Goal: Information Seeking & Learning: Understand process/instructions

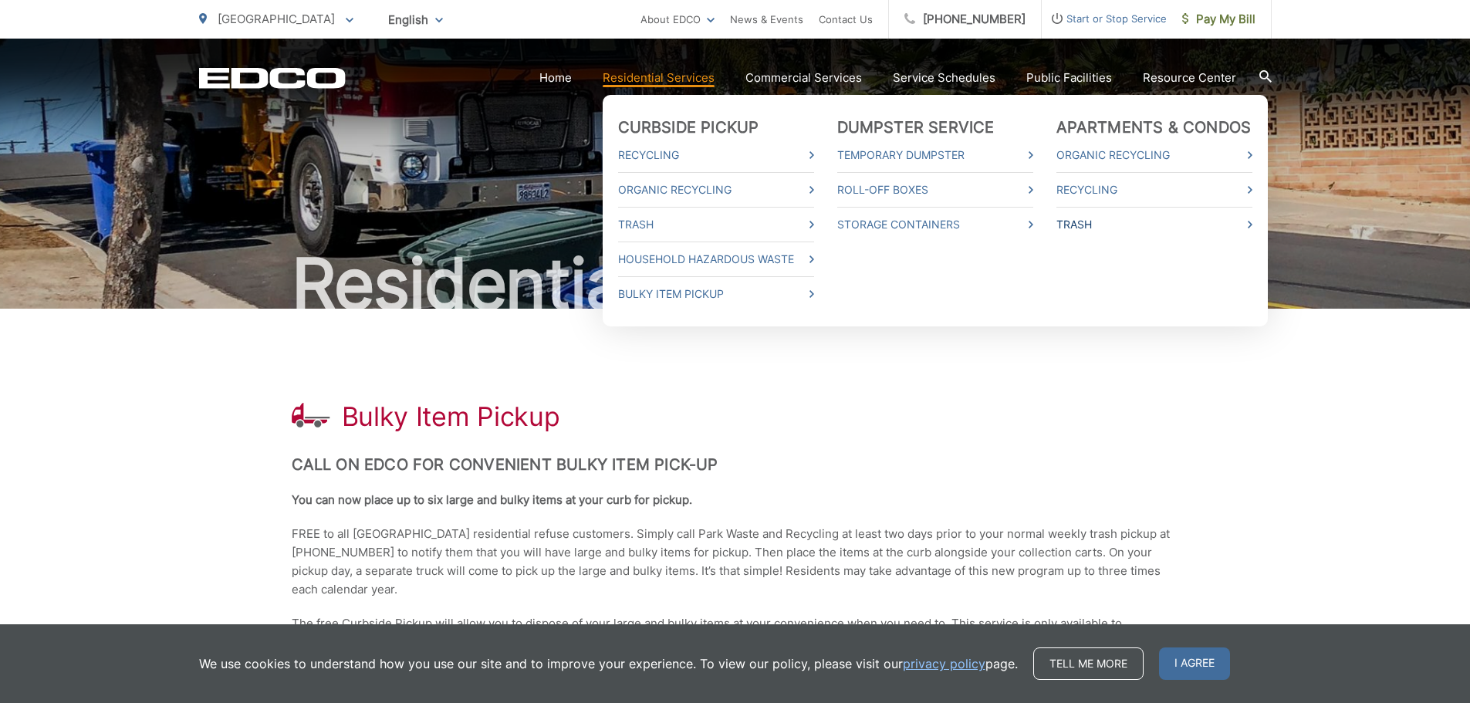
click at [1104, 220] on link "Trash" at bounding box center [1155, 224] width 196 height 19
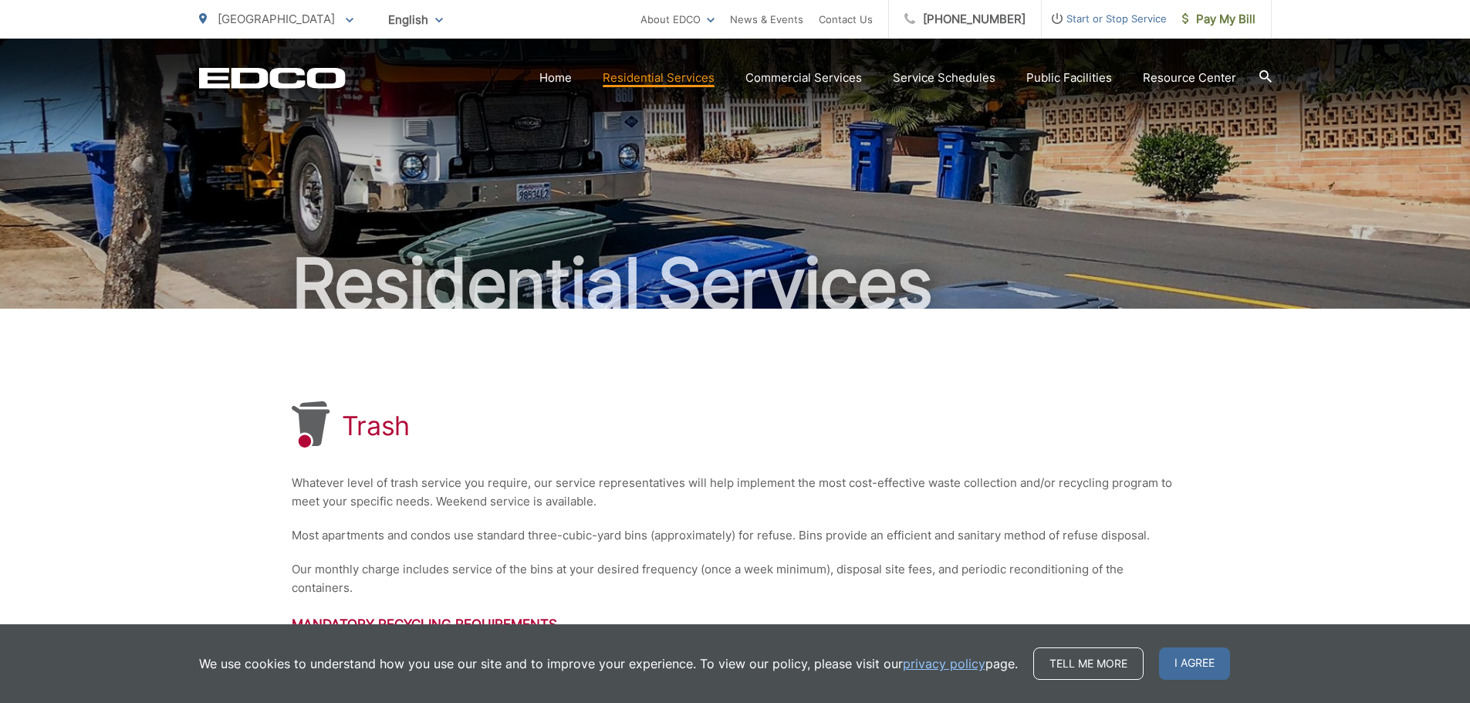
click at [1265, 72] on icon at bounding box center [1265, 76] width 12 height 12
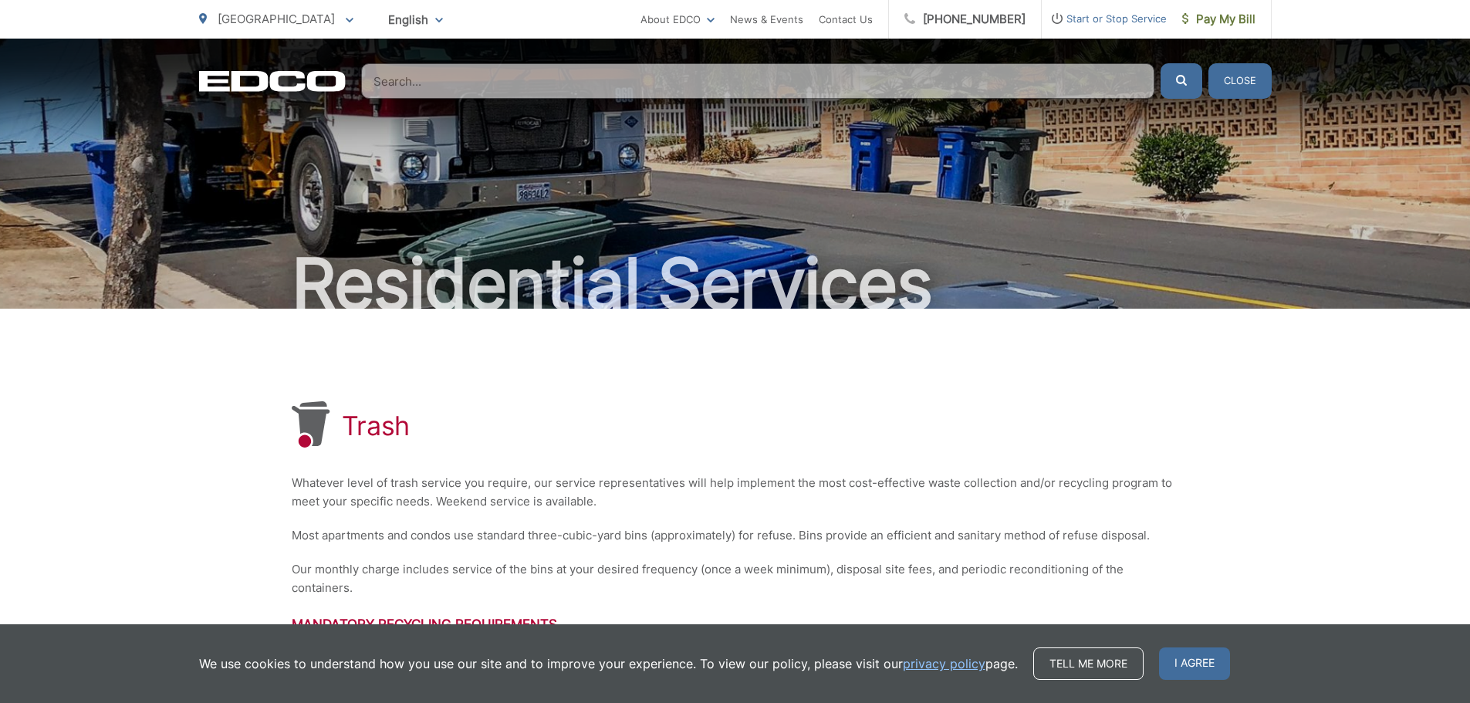
click at [858, 74] on input "Search" at bounding box center [758, 81] width 794 height 36
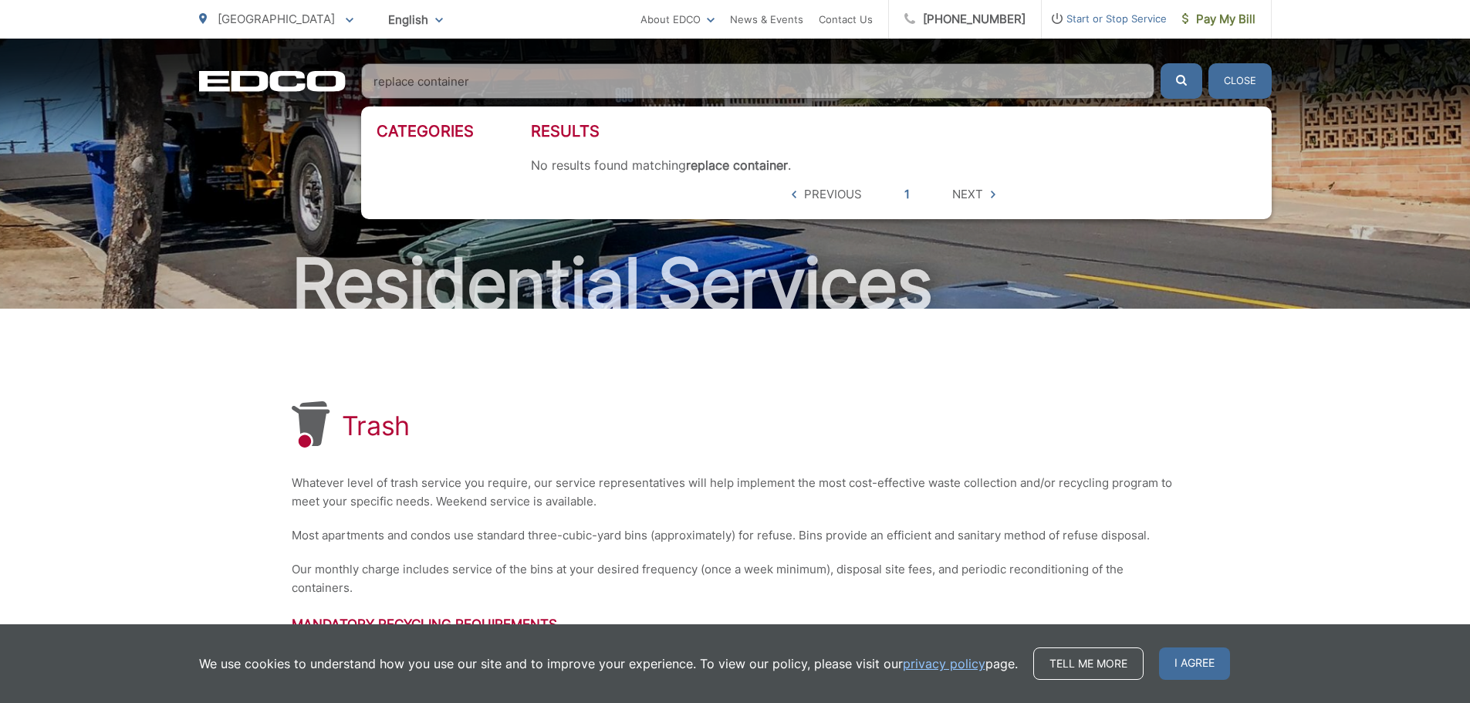
type input "replace container"
click at [1161, 63] on button "submit" at bounding box center [1182, 81] width 42 height 36
click at [1013, 379] on div "Trash Whatever level of trash service you require, our service representatives …" at bounding box center [736, 530] width 888 height 442
click at [1240, 79] on button "Close" at bounding box center [1240, 81] width 63 height 36
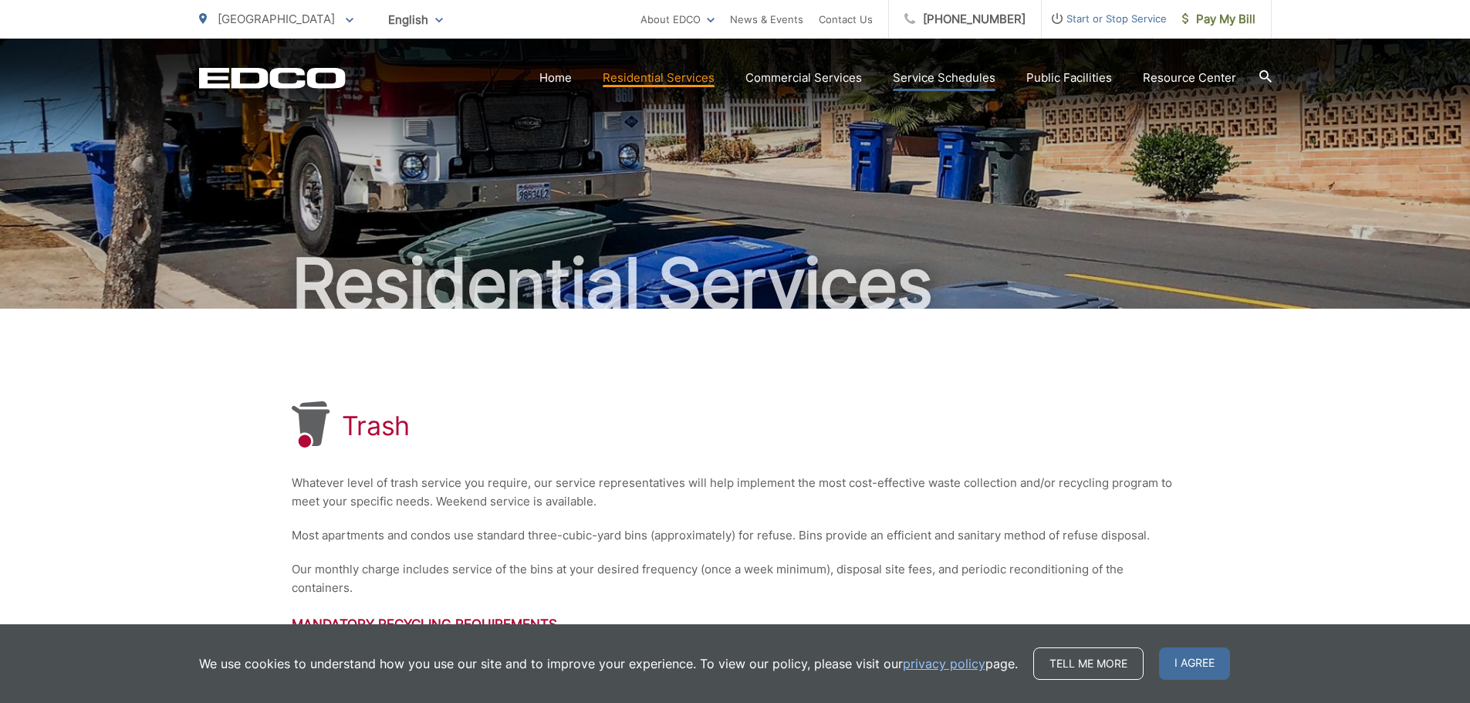
click at [931, 75] on link "Service Schedules" at bounding box center [944, 78] width 103 height 19
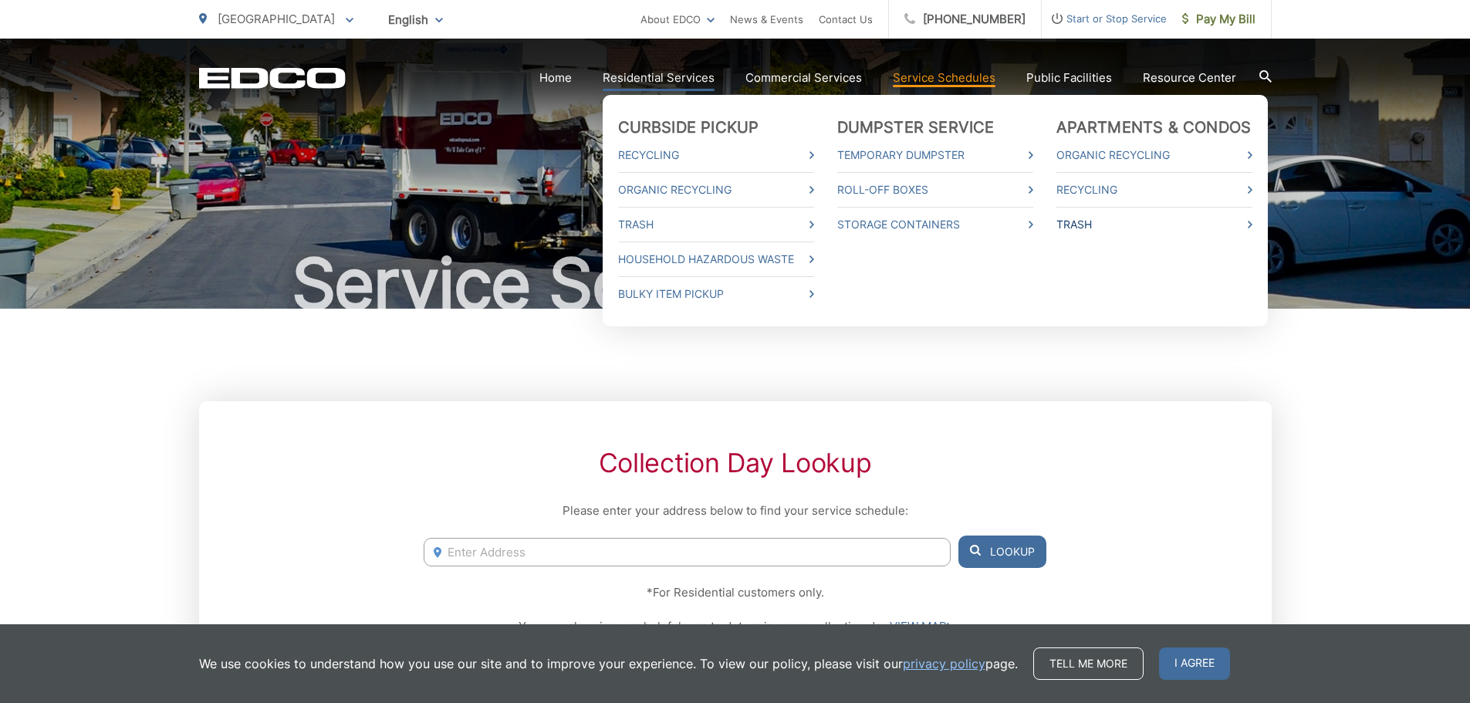
click at [1099, 222] on link "Trash" at bounding box center [1155, 224] width 196 height 19
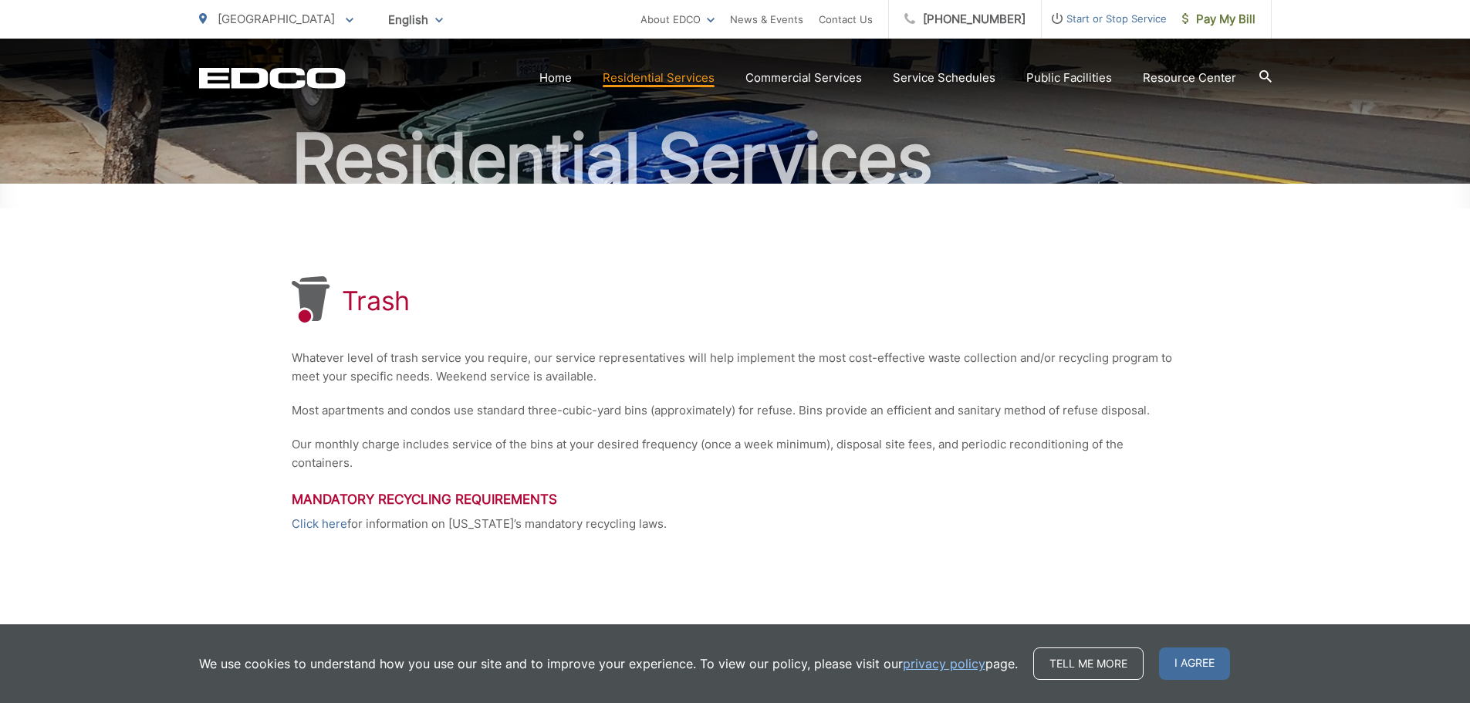
scroll to position [154, 0]
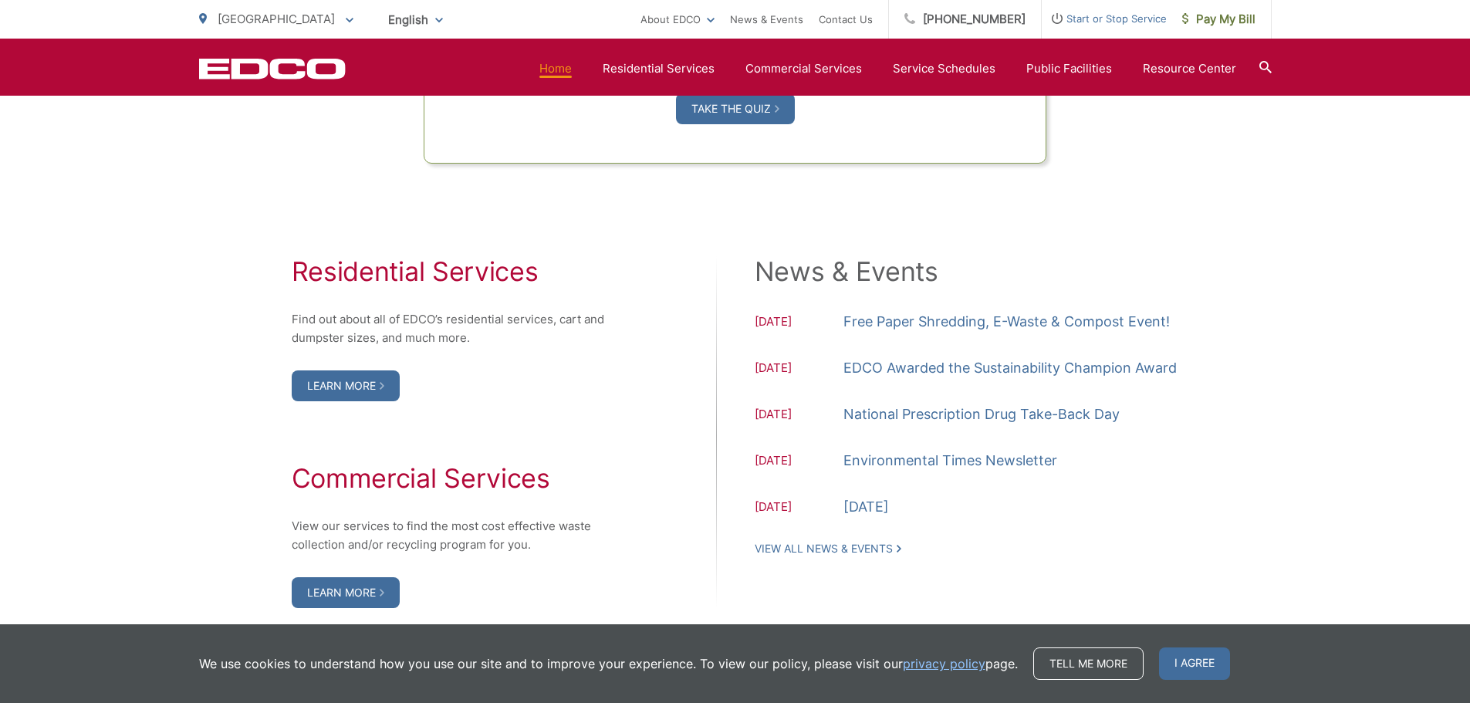
scroll to position [1467, 0]
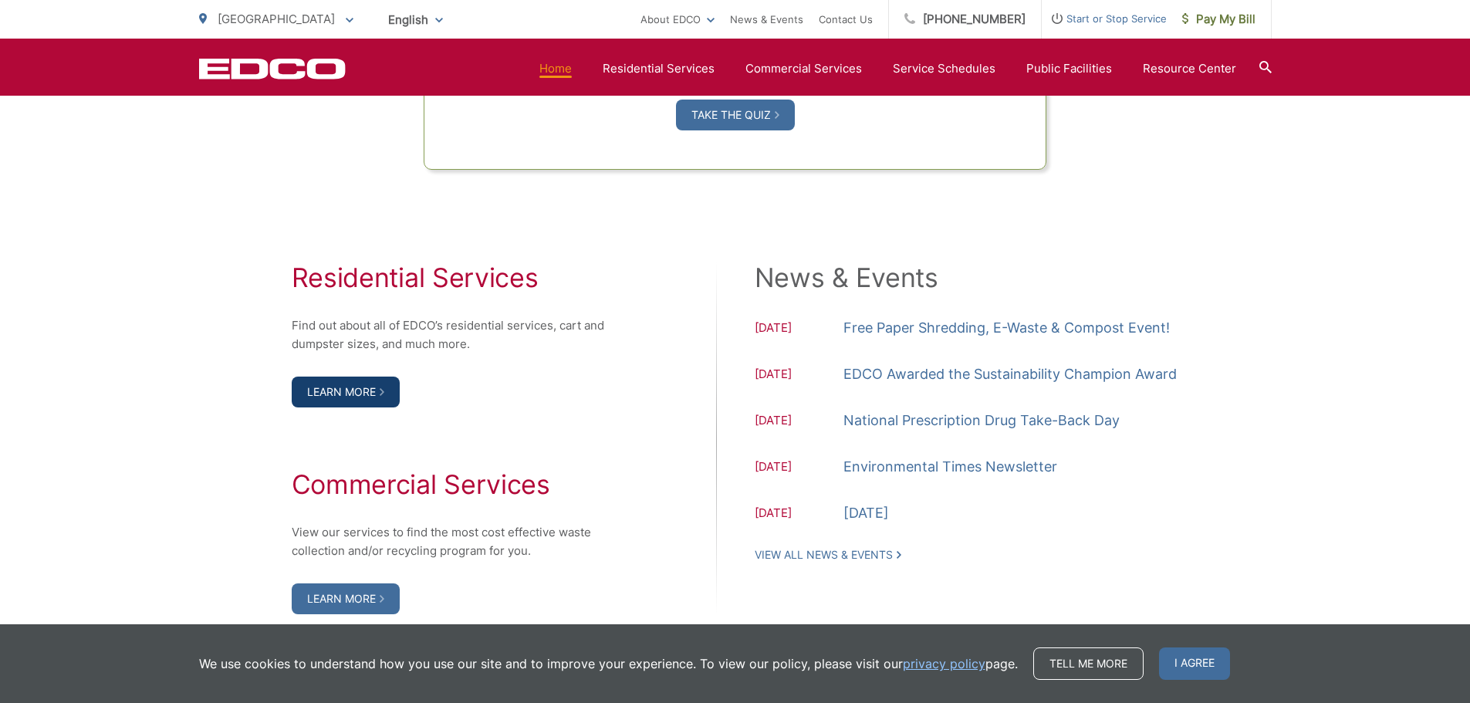
click at [332, 398] on link "Learn More" at bounding box center [346, 392] width 108 height 31
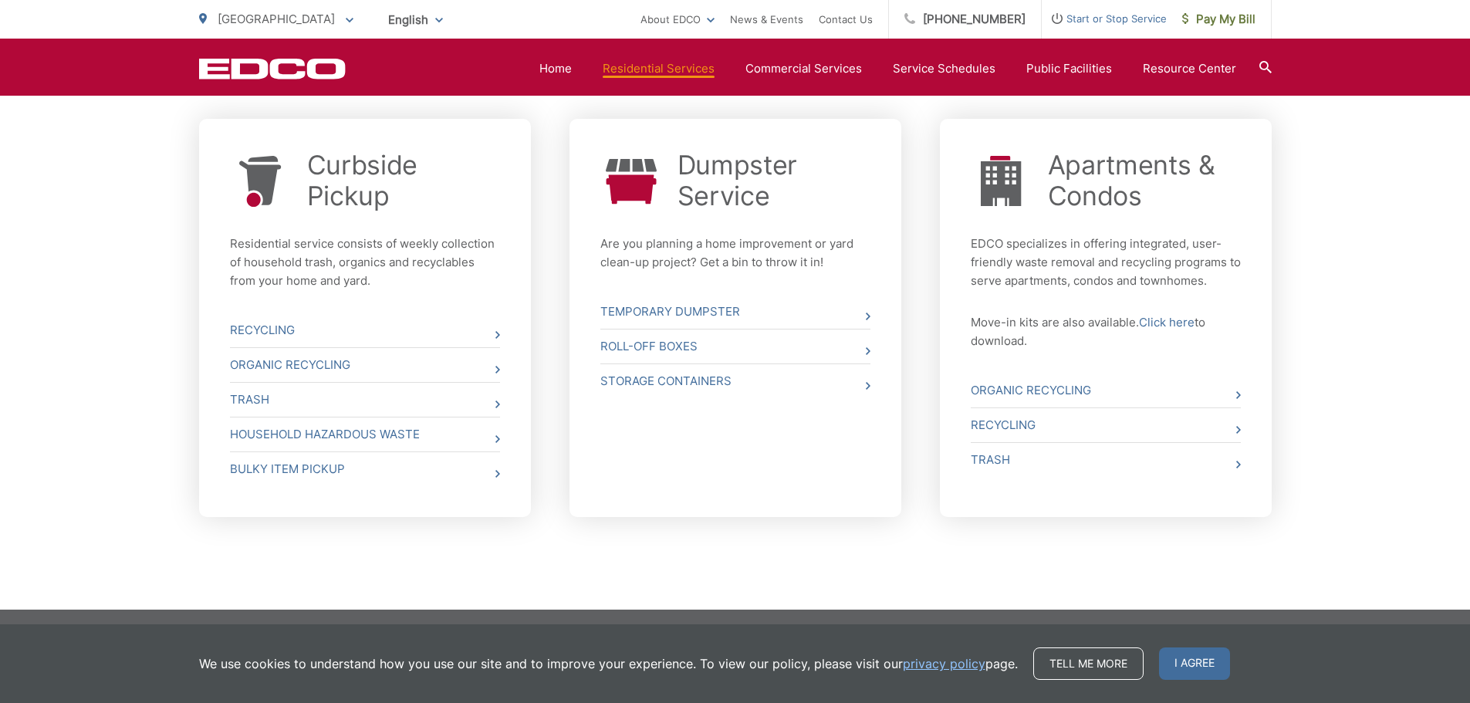
scroll to position [586, 0]
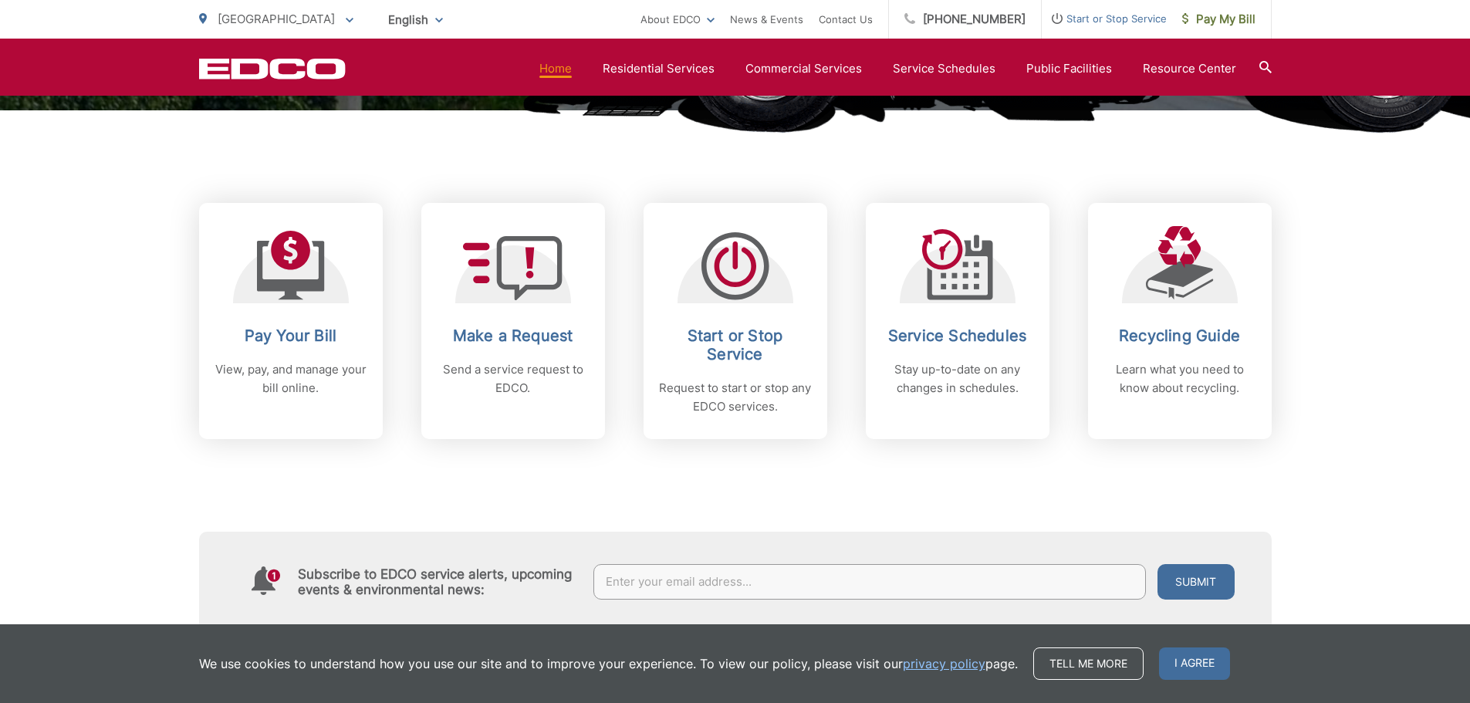
scroll to position [541, 0]
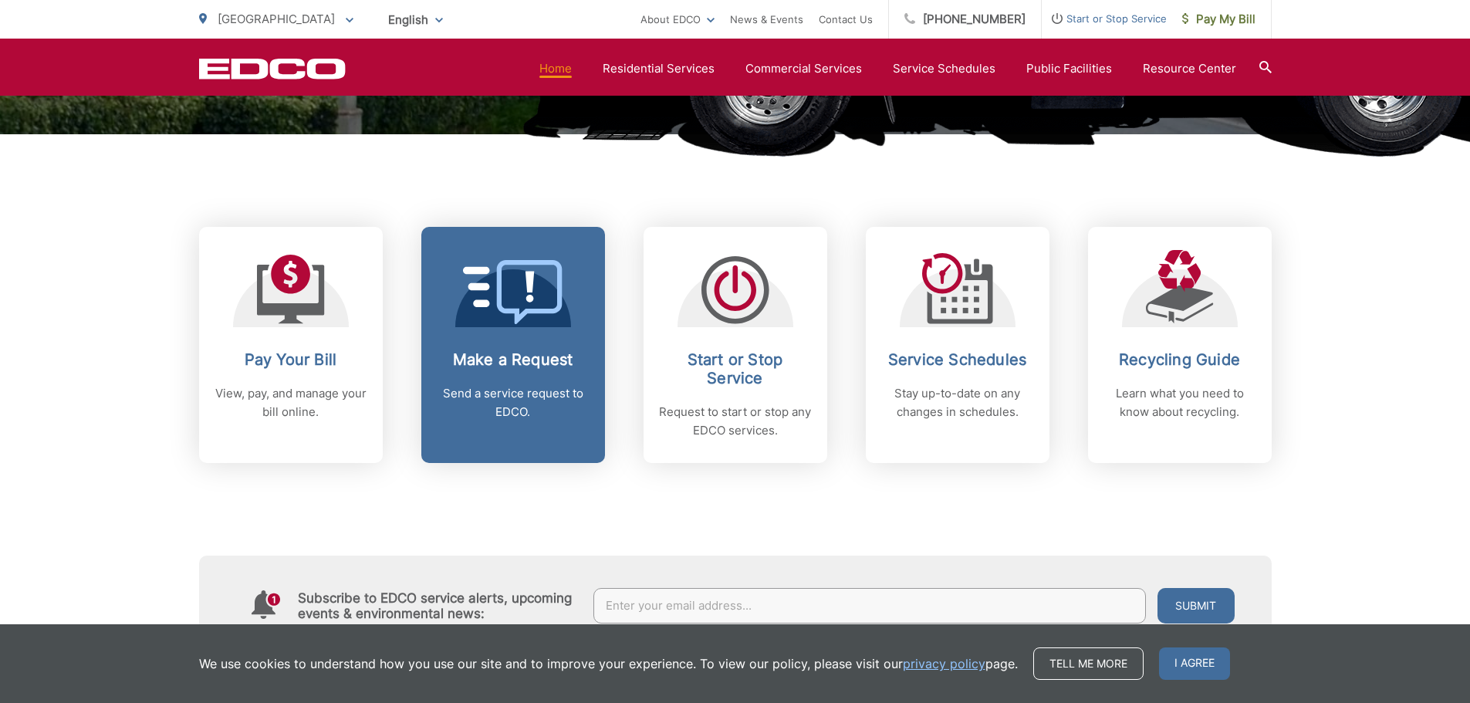
click at [533, 352] on h2 "Make a Request" at bounding box center [513, 359] width 153 height 19
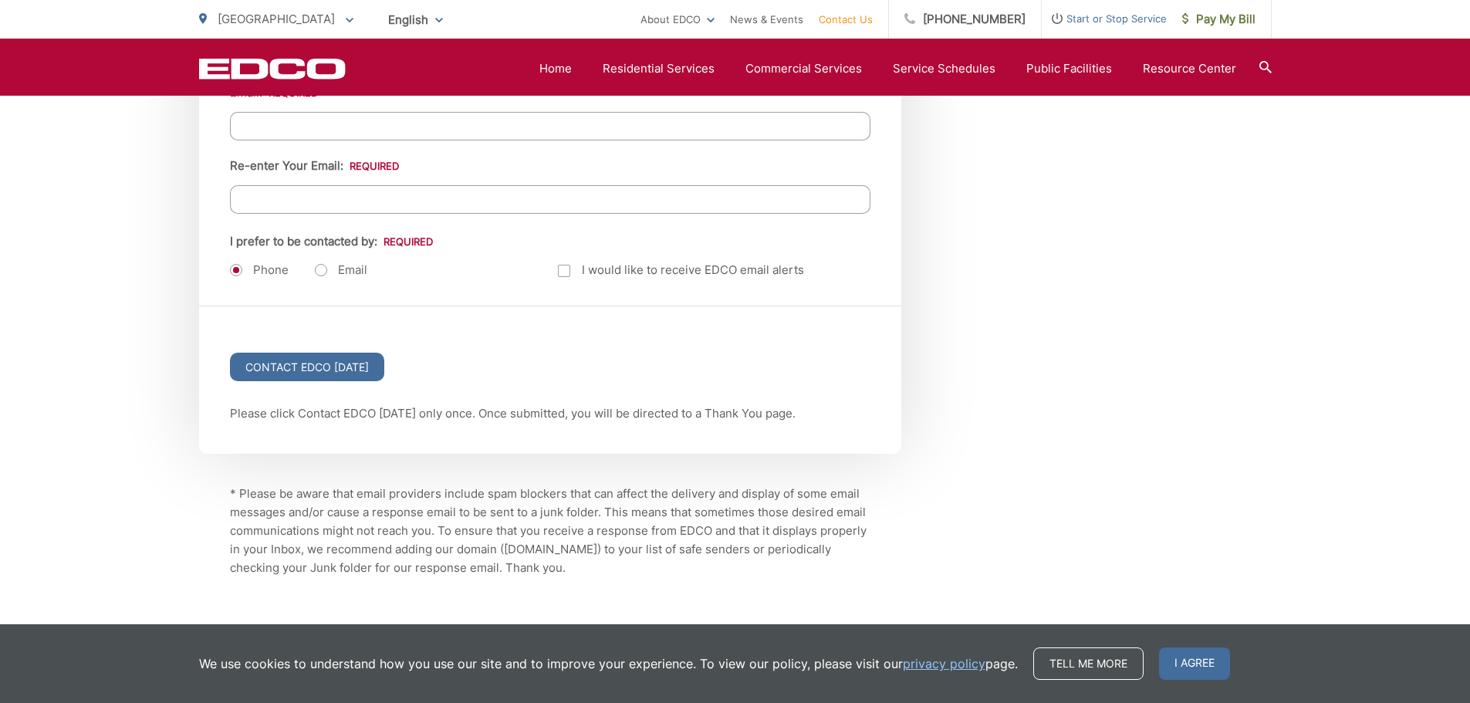
scroll to position [2079, 0]
